Goal: Navigation & Orientation: Find specific page/section

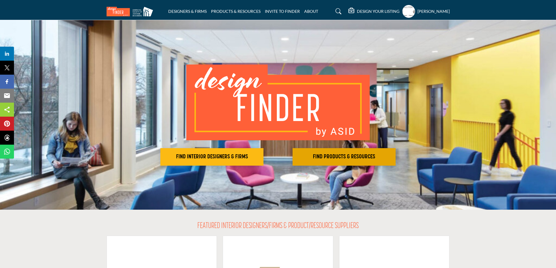
click at [262, 157] on h2 "FIND PRODUCTS & RESOURCES" at bounding box center [212, 156] width 100 height 7
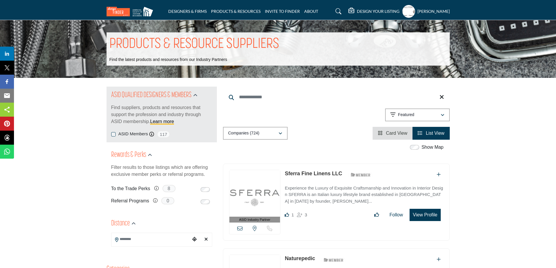
click at [421, 10] on h5 "[PERSON_NAME]" at bounding box center [434, 11] width 32 height 6
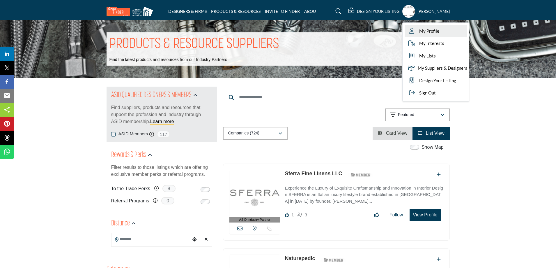
click at [418, 27] on link "My Profile" at bounding box center [436, 31] width 62 height 13
